Goal: Transaction & Acquisition: Purchase product/service

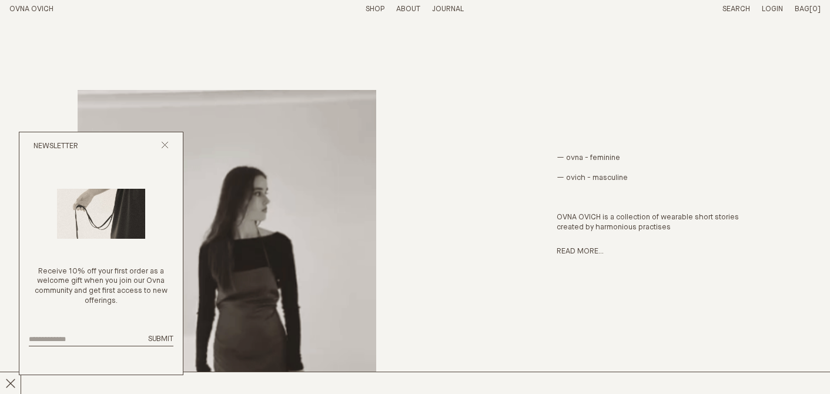
scroll to position [517, 0]
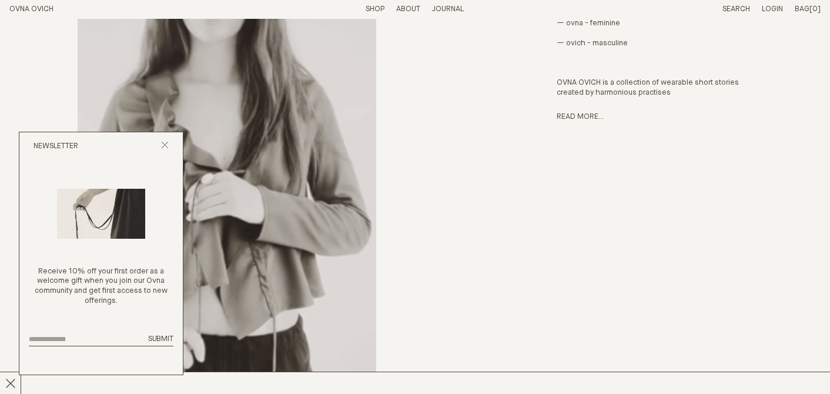
click at [372, 11] on link "Shop" at bounding box center [375, 9] width 19 height 8
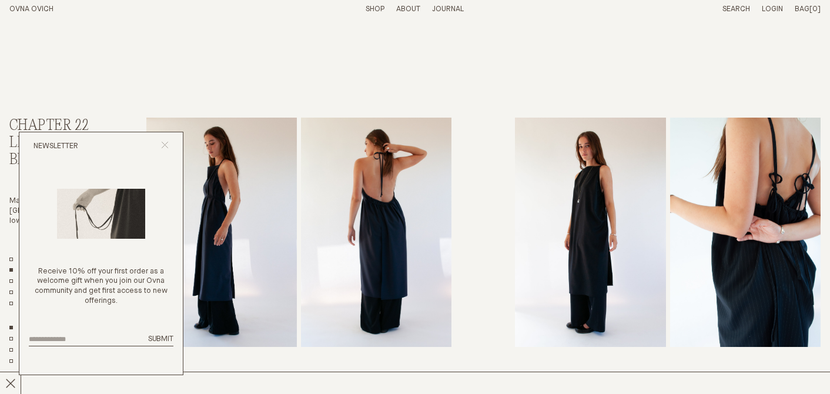
click at [167, 142] on line "Close popup" at bounding box center [165, 145] width 6 height 6
click at [168, 139] on div "Newsletter" at bounding box center [100, 146] width 163 height 28
click at [165, 145] on icon "Close popup" at bounding box center [165, 145] width 8 height 8
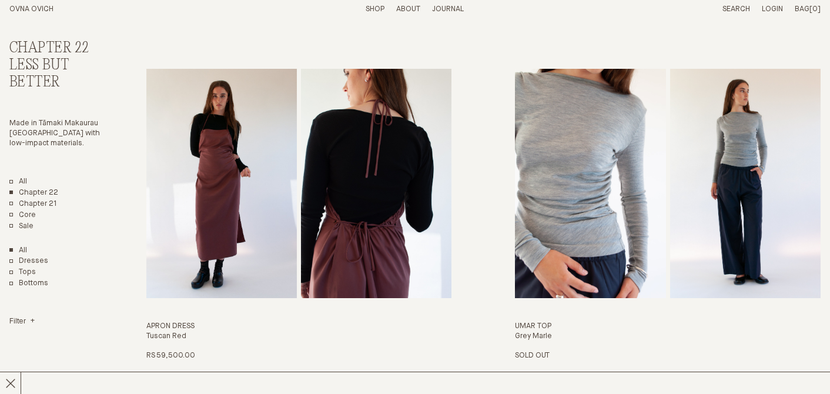
scroll to position [1113, 0]
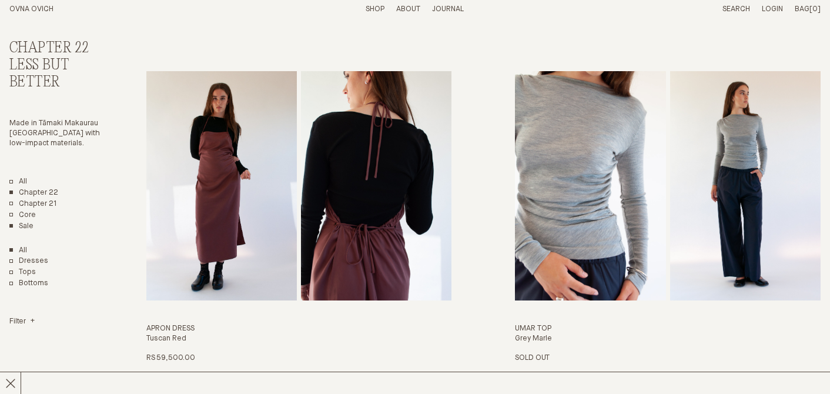
click at [29, 225] on link "Sale" at bounding box center [21, 227] width 24 height 10
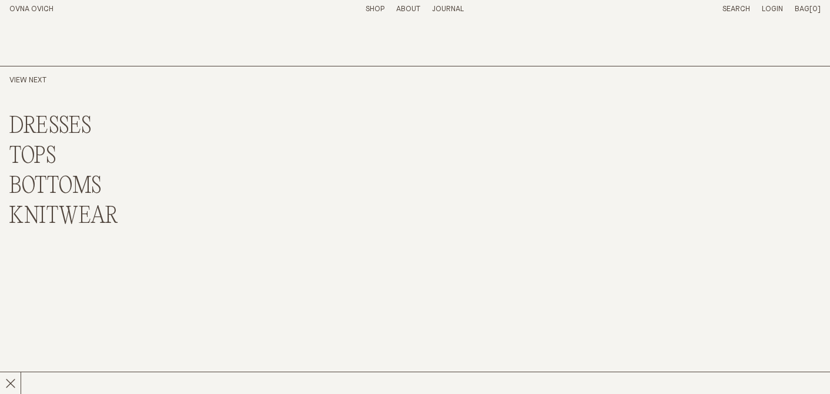
scroll to position [4390, 0]
